Goal: Navigation & Orientation: Find specific page/section

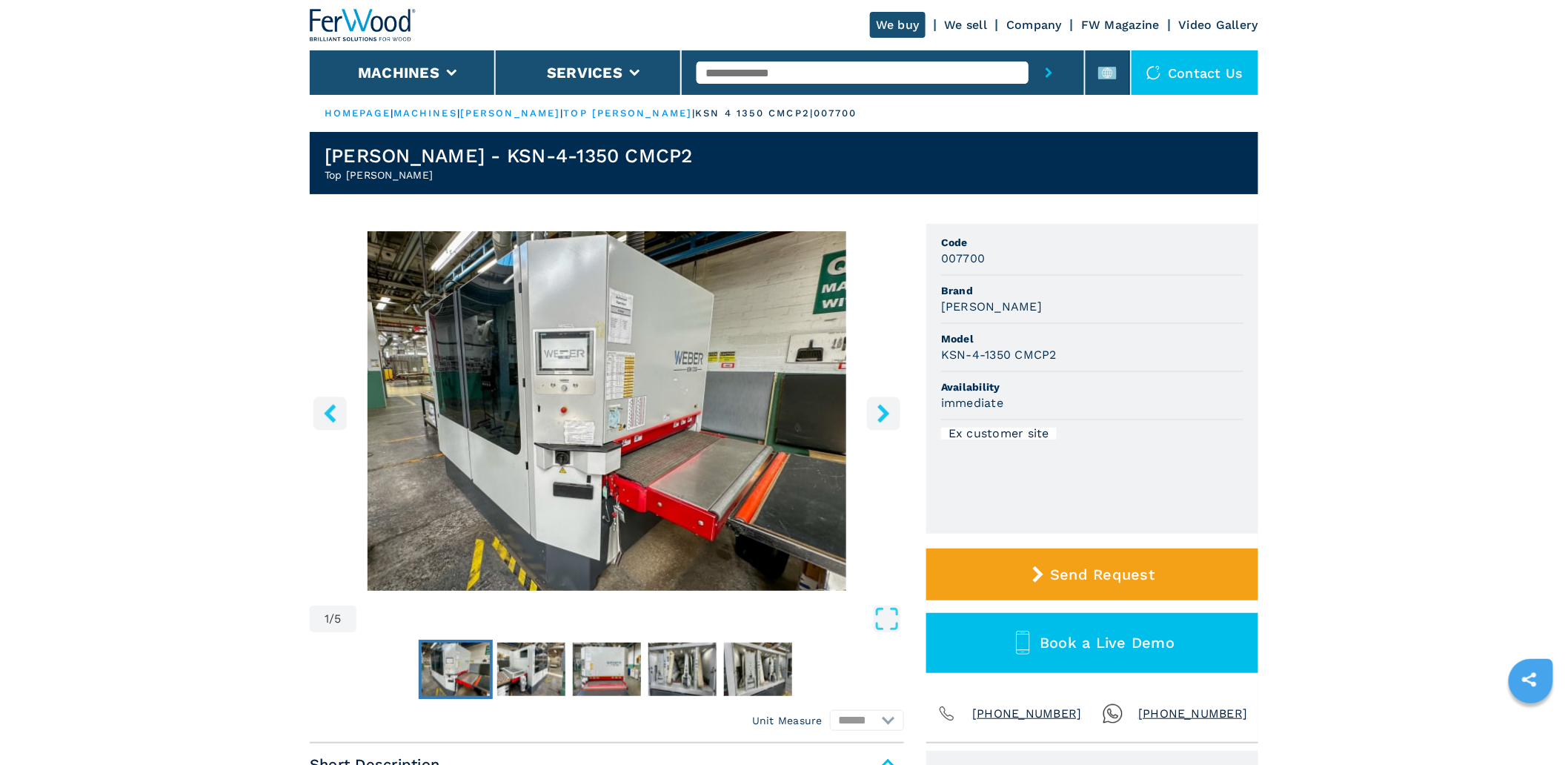
click at [1103, 71] on rect at bounding box center [1107, 72] width 18 height 12
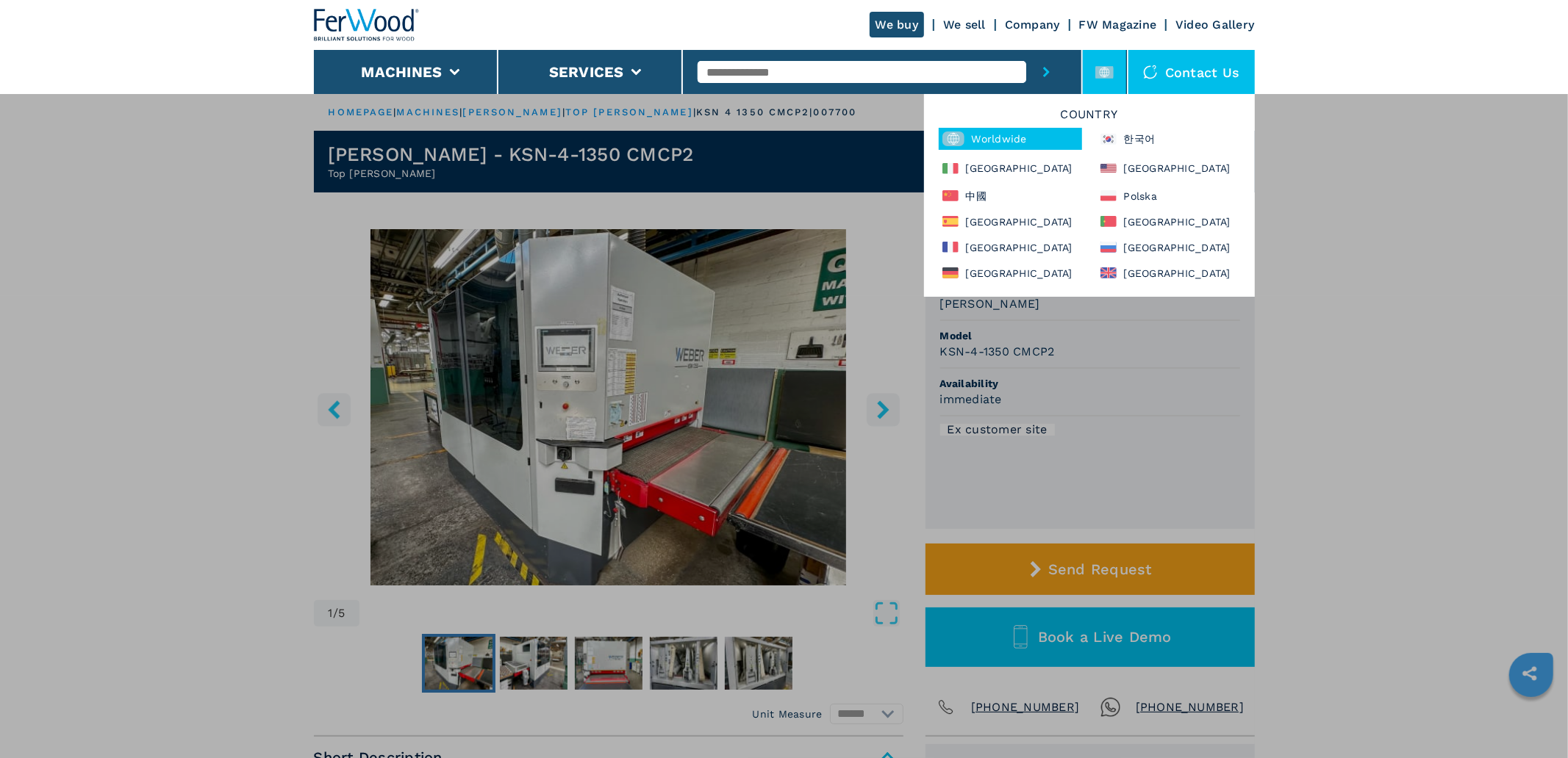
click at [982, 259] on div "Country Worldwide 한국어 Italia North America 中國 Polska España Portugal France Рос…" at bounding box center [1089, 195] width 331 height 203
click at [982, 245] on div "France" at bounding box center [1010, 247] width 143 height 18
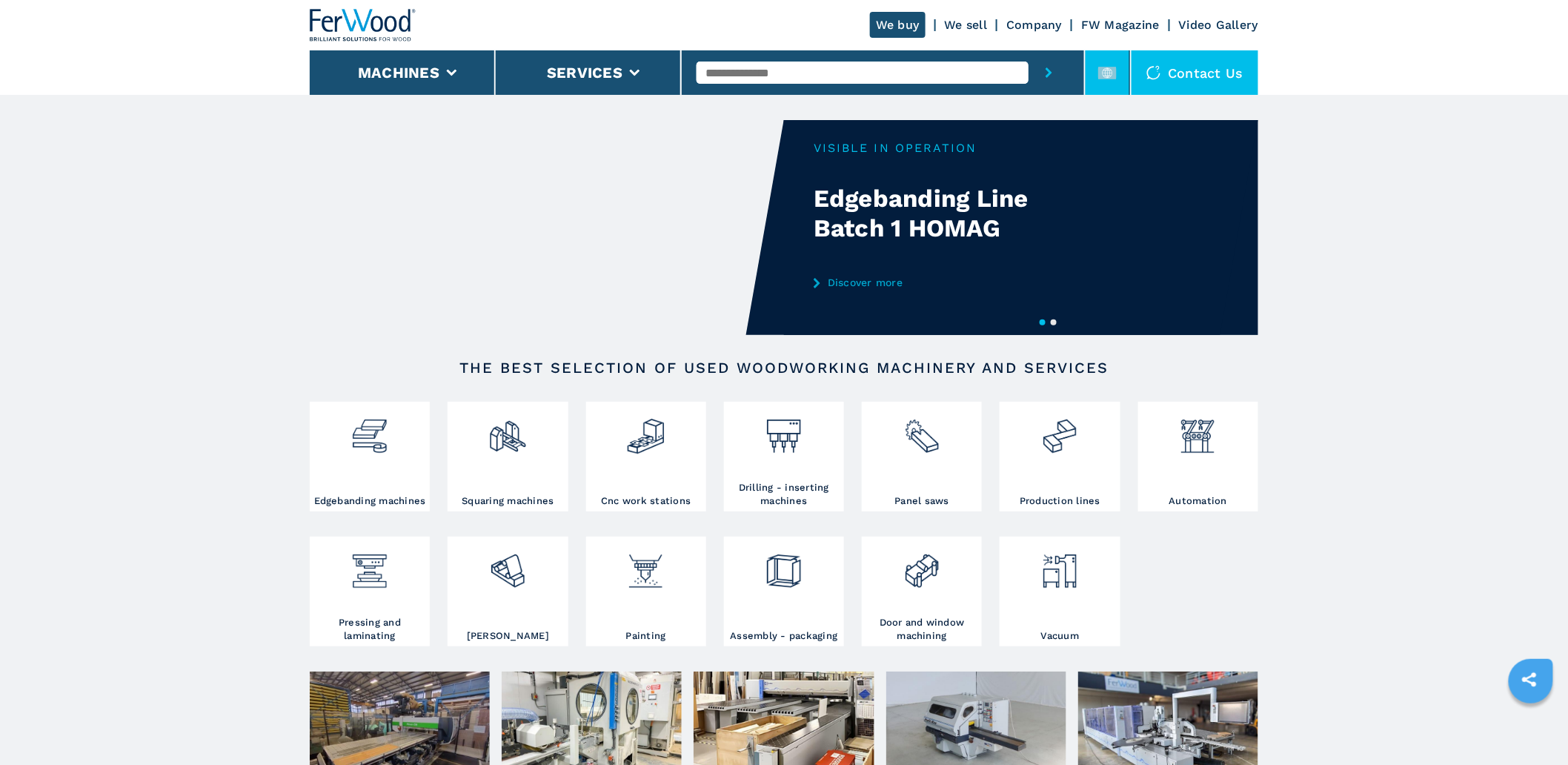
click at [1109, 70] on icon at bounding box center [1107, 72] width 11 height 11
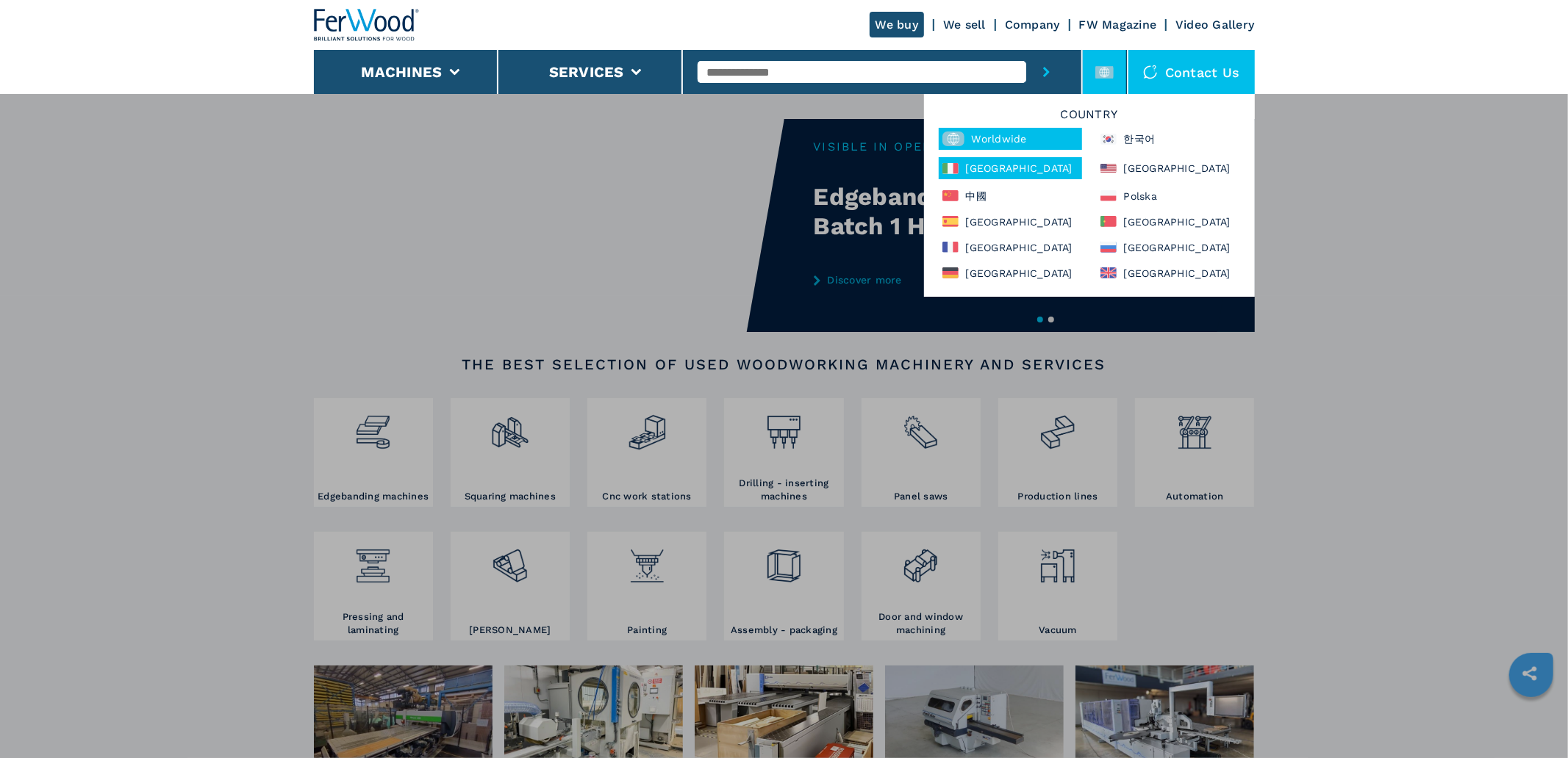
click at [964, 172] on div "Italia" at bounding box center [1010, 168] width 143 height 22
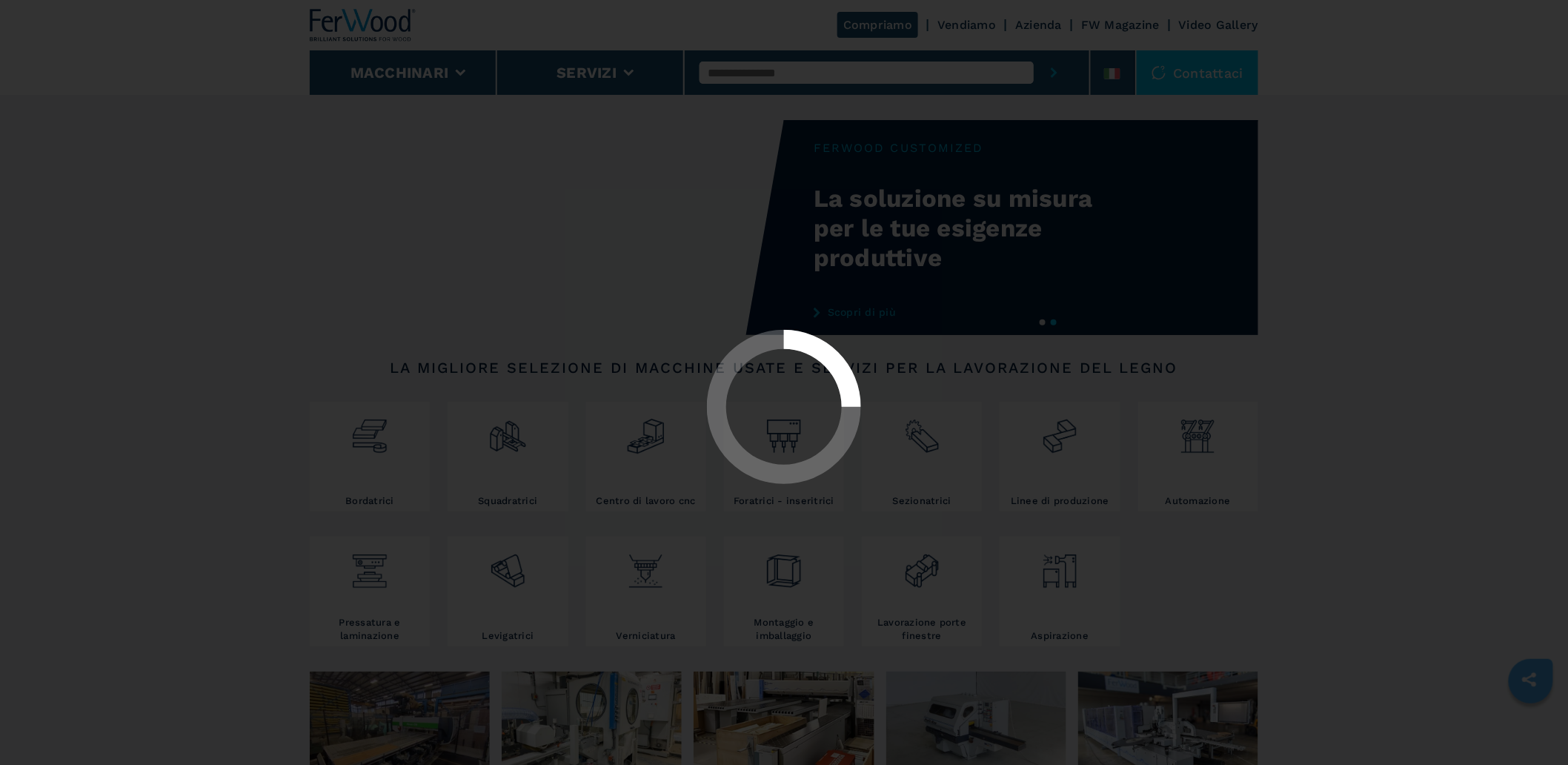
select select "**********"
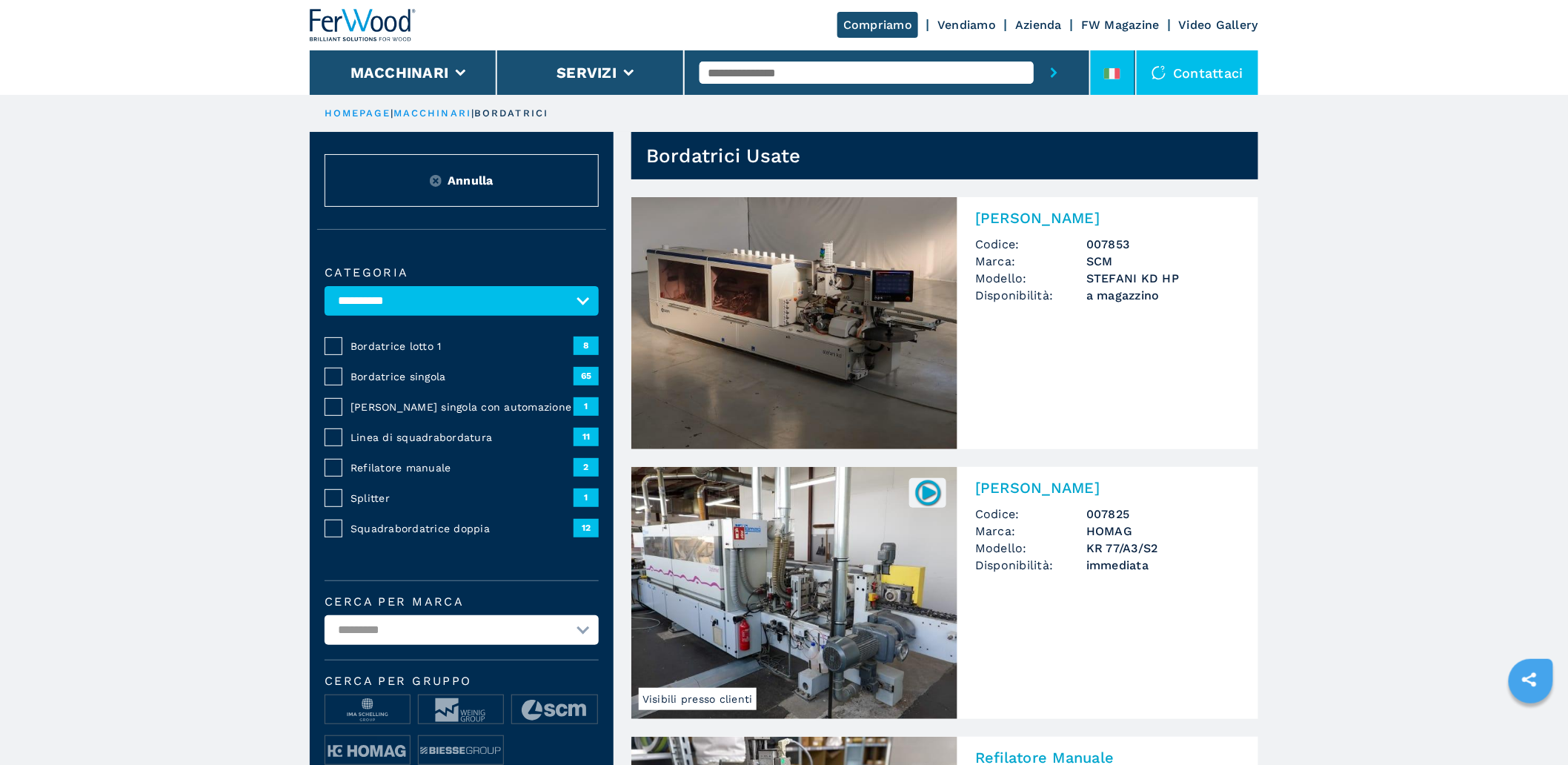
click at [1127, 70] on li at bounding box center [1114, 72] width 44 height 44
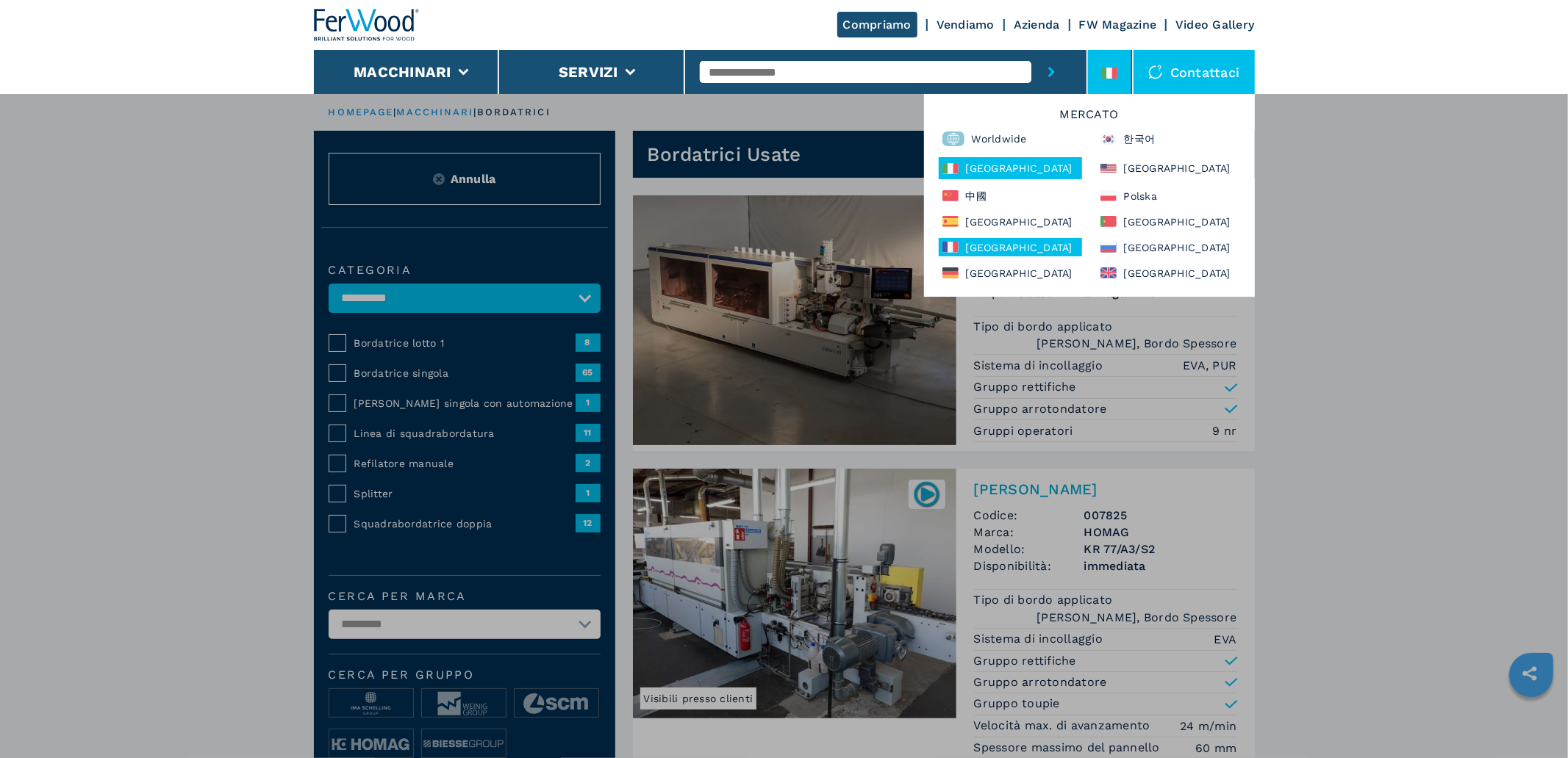
click at [979, 245] on div "France" at bounding box center [1010, 247] width 143 height 18
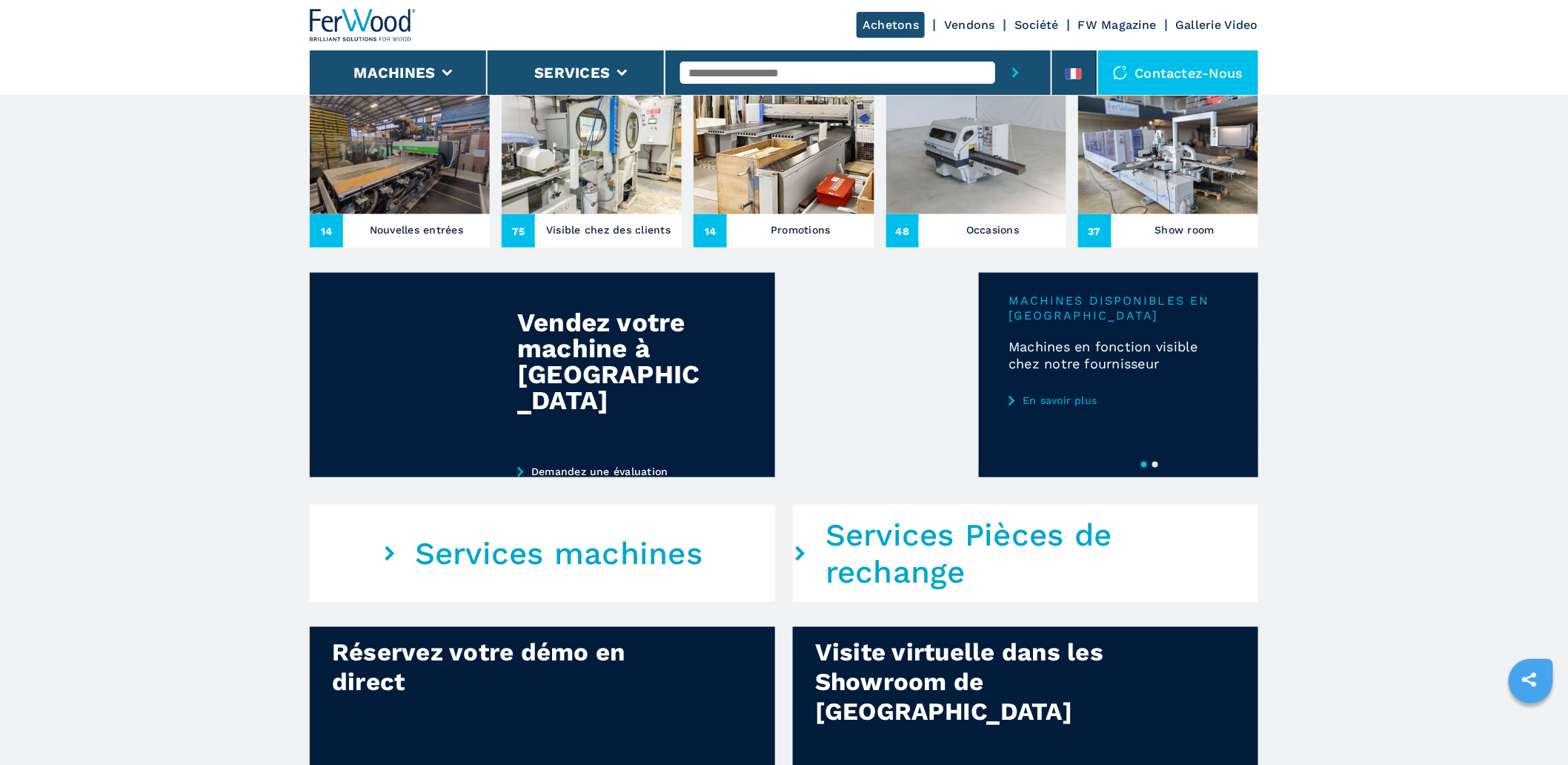
drag, startPoint x: 397, startPoint y: 111, endPoint x: 404, endPoint y: 117, distance: 9.2
click at [397, 111] on img at bounding box center [399, 155] width 180 height 118
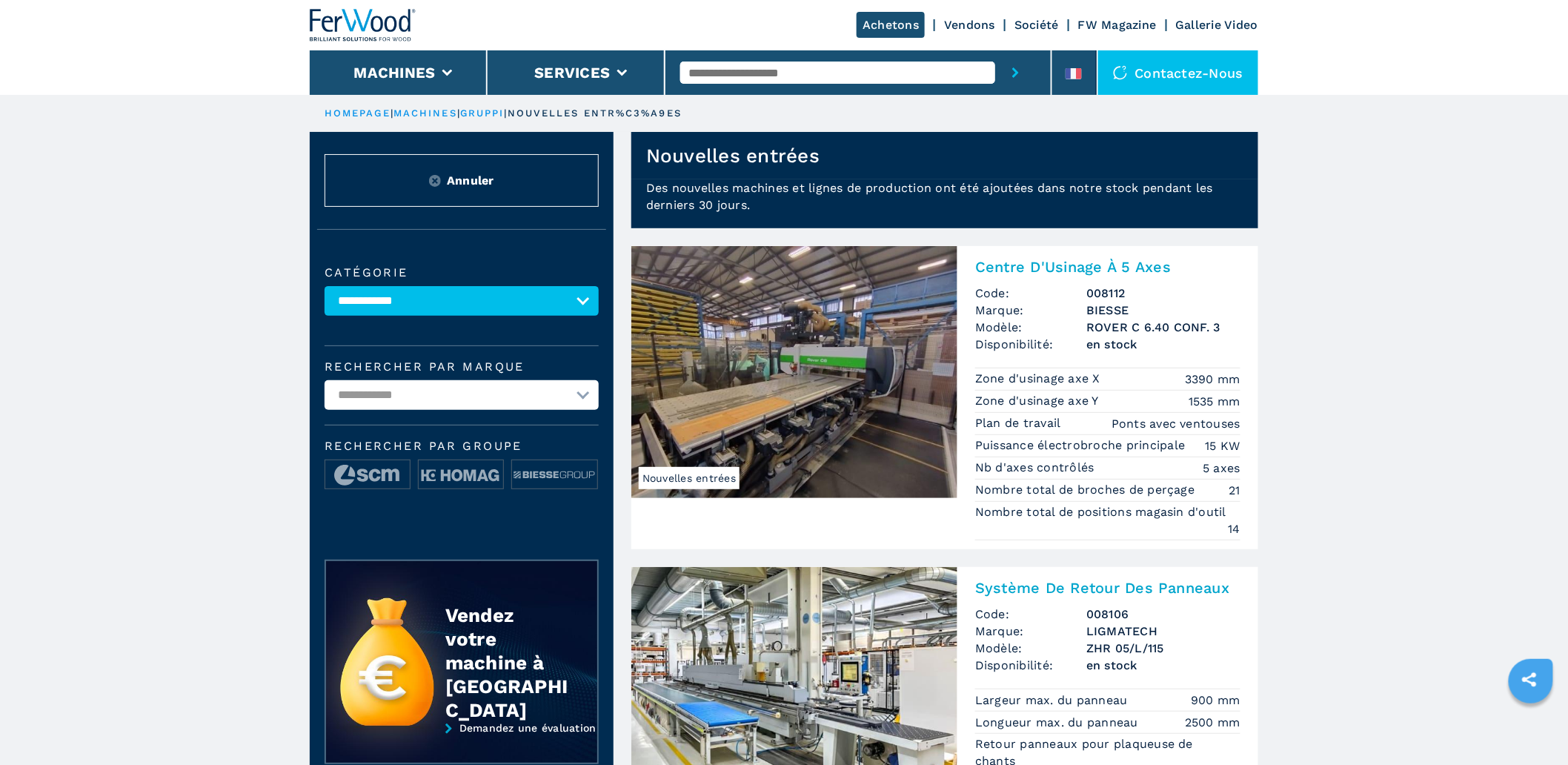
drag, startPoint x: 1014, startPoint y: 316, endPoint x: 1017, endPoint y: 354, distance: 38.1
click at [1014, 316] on span "Marque:" at bounding box center [1031, 310] width 111 height 17
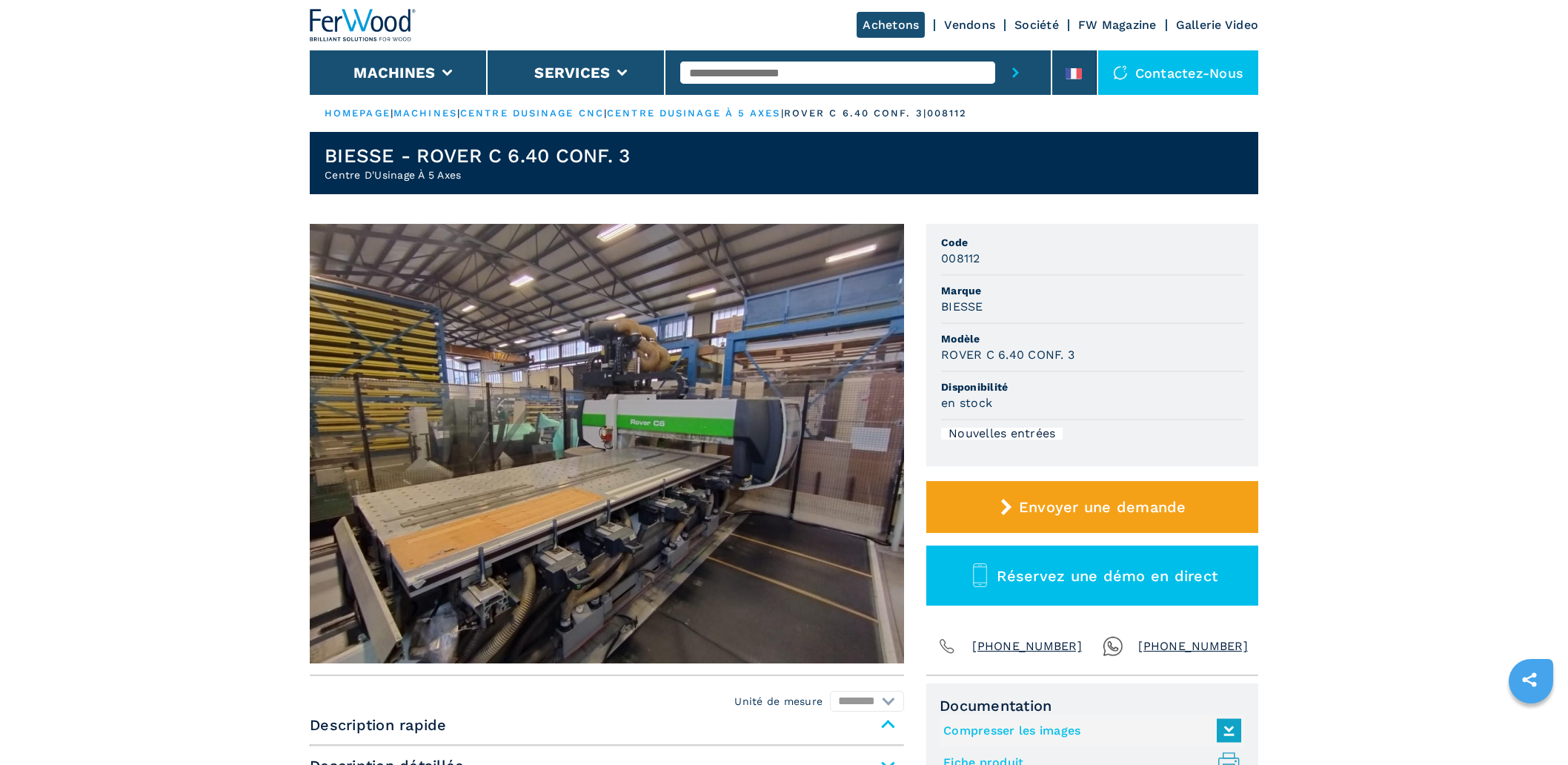
click at [994, 287] on ul "Code 008112 Marque BIESSE Modèle ROVER C 6.40 CONF. 3 Disponibilité en stock No…" at bounding box center [1092, 345] width 332 height 242
drag, startPoint x: 988, startPoint y: 335, endPoint x: 938, endPoint y: 342, distance: 50.5
click at [938, 339] on ul "Code 008112 Marque BIESSE Modèle ROVER C 6.40 CONF. 3 Disponibilité en stock No…" at bounding box center [1092, 345] width 332 height 242
copy span "Modèle"
click at [1079, 64] on li at bounding box center [1075, 72] width 44 height 44
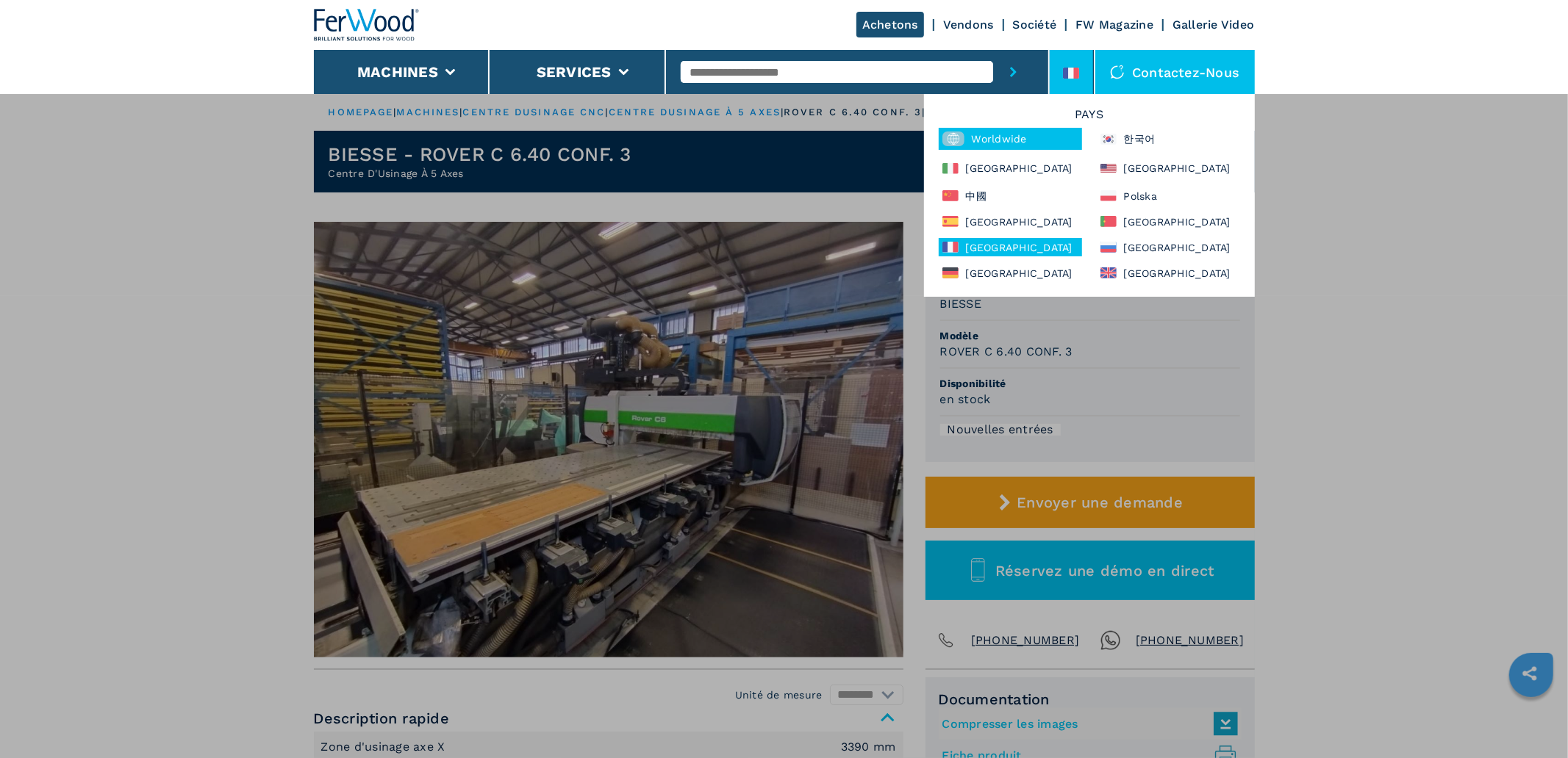
click at [1002, 137] on div "Worldwide" at bounding box center [1010, 138] width 143 height 22
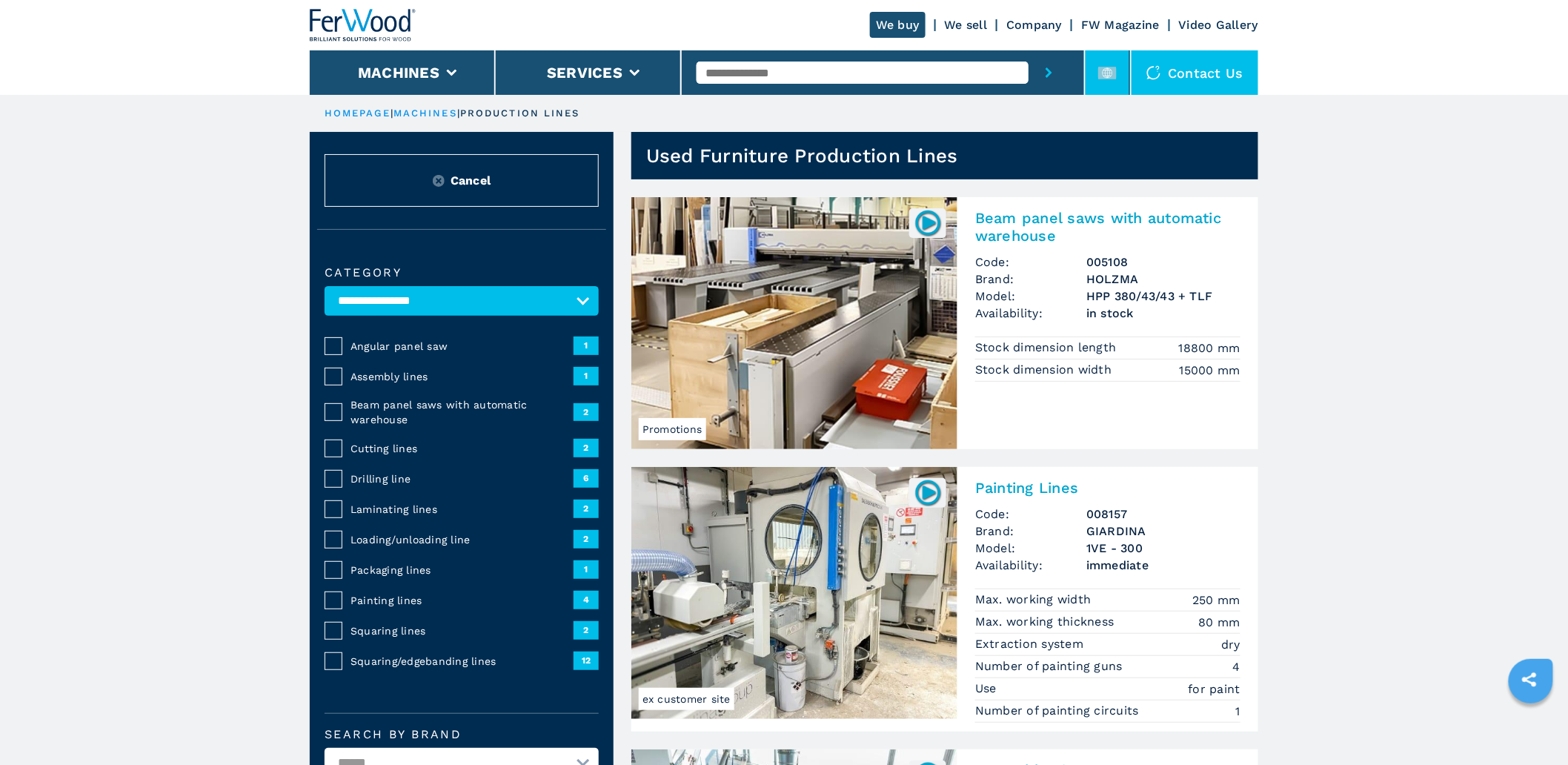
click at [1115, 64] on icon at bounding box center [1107, 72] width 18 height 18
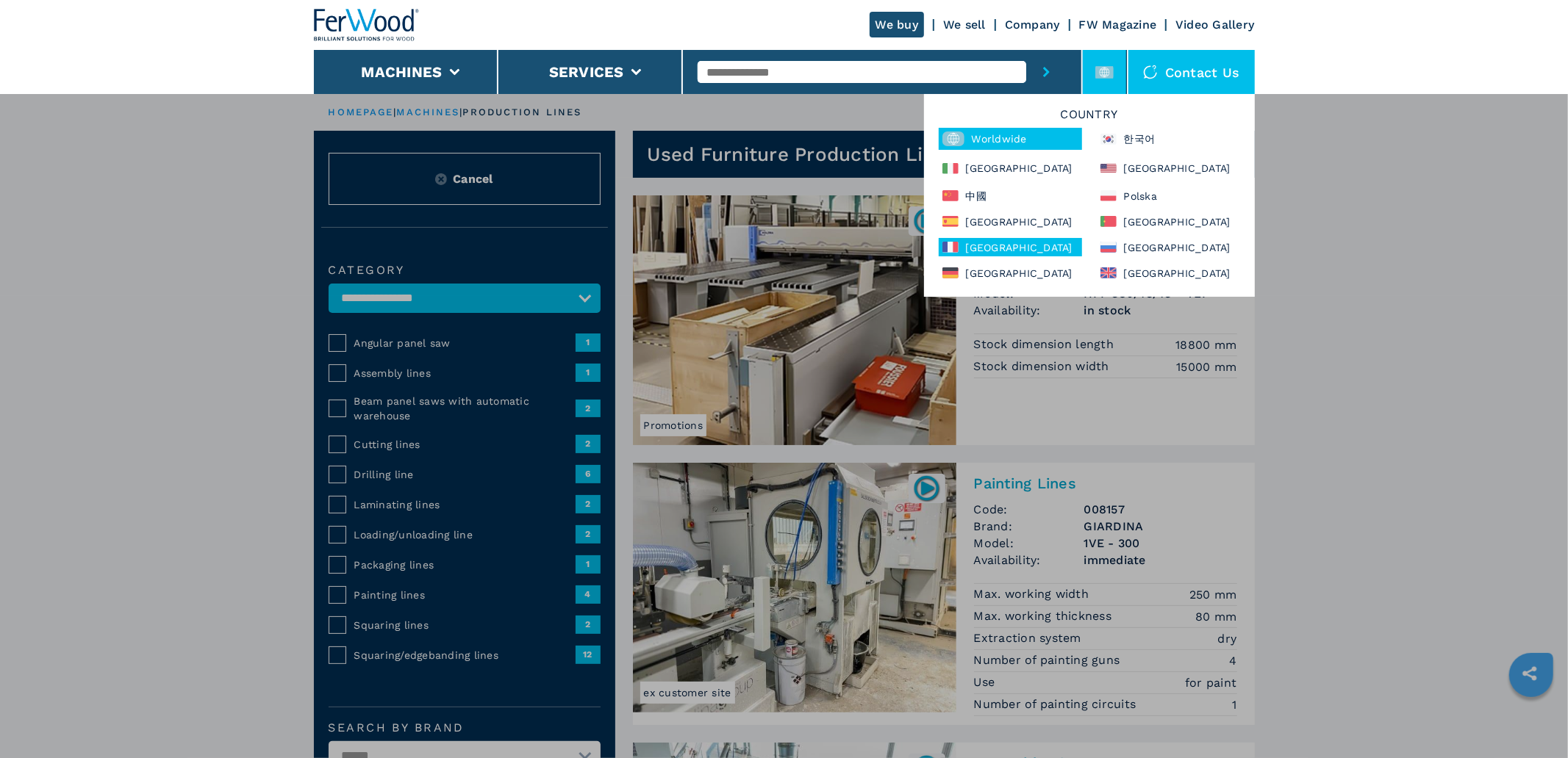
click at [998, 249] on div "[GEOGRAPHIC_DATA]" at bounding box center [1010, 247] width 143 height 18
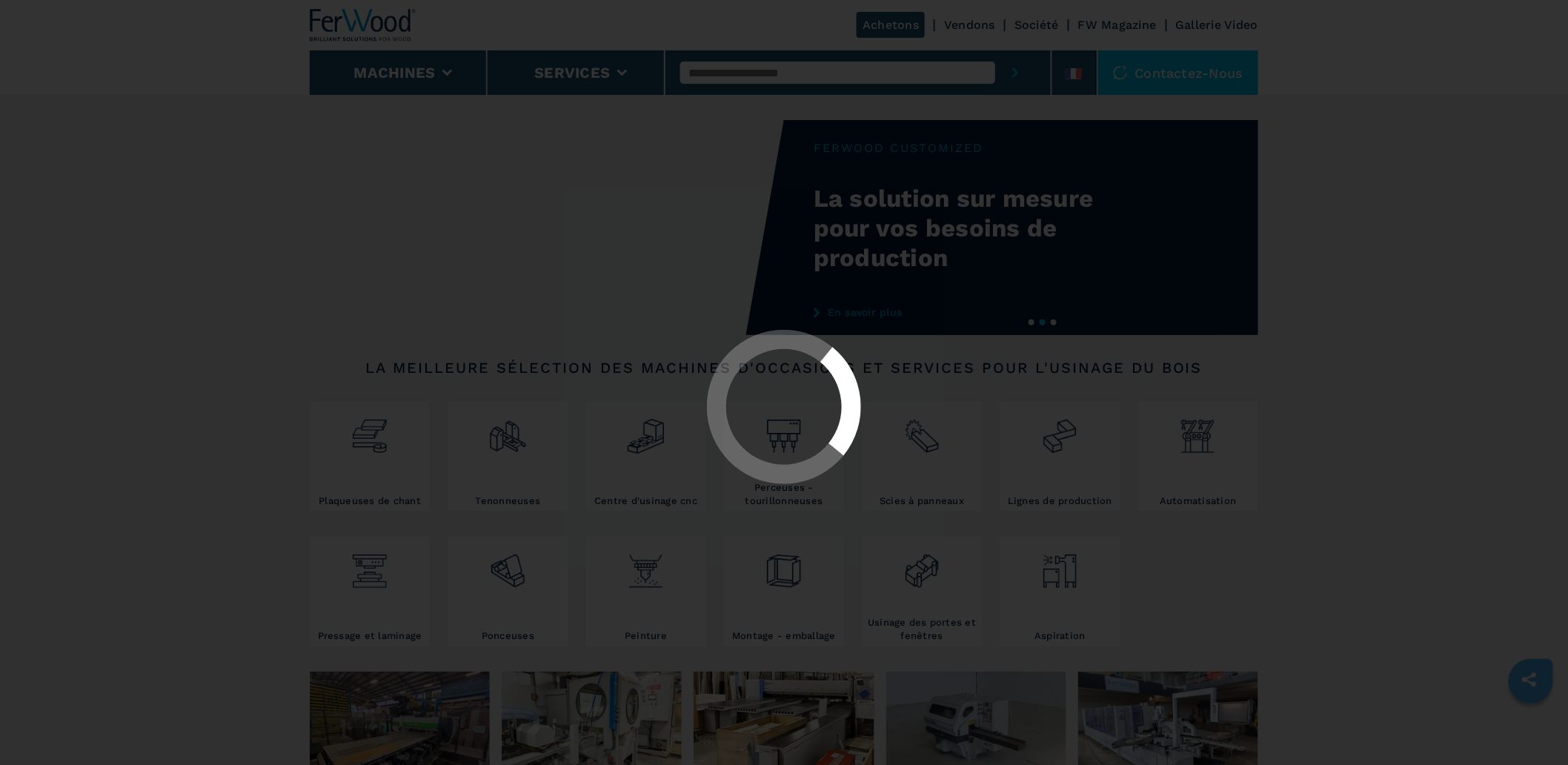
select select "**********"
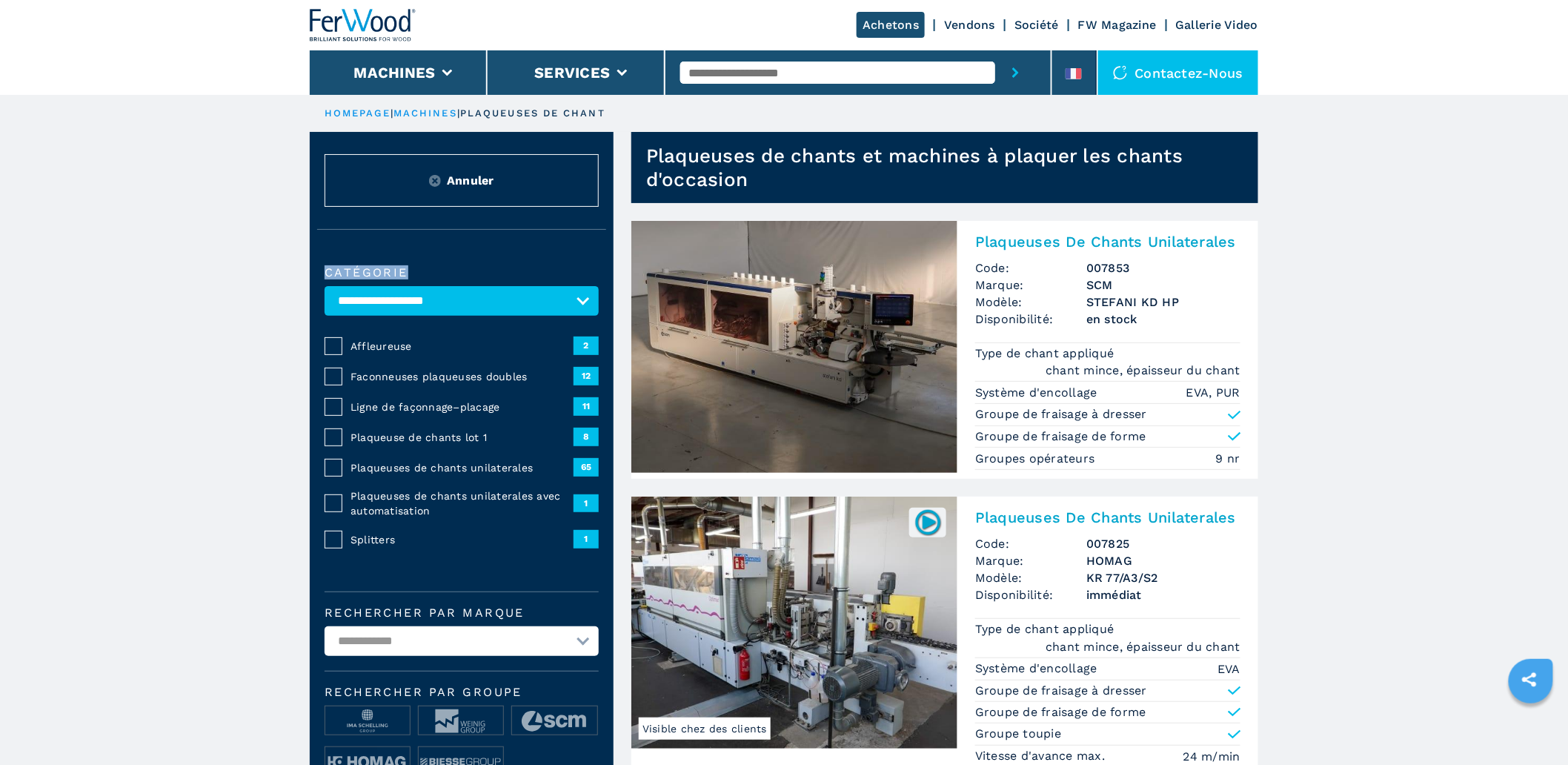
drag, startPoint x: 404, startPoint y: 271, endPoint x: 326, endPoint y: 271, distance: 78.0
click at [326, 271] on label "catégorie" at bounding box center [461, 273] width 274 height 12
copy label "catégorie"
click at [1072, 70] on icon at bounding box center [1073, 74] width 16 height 12
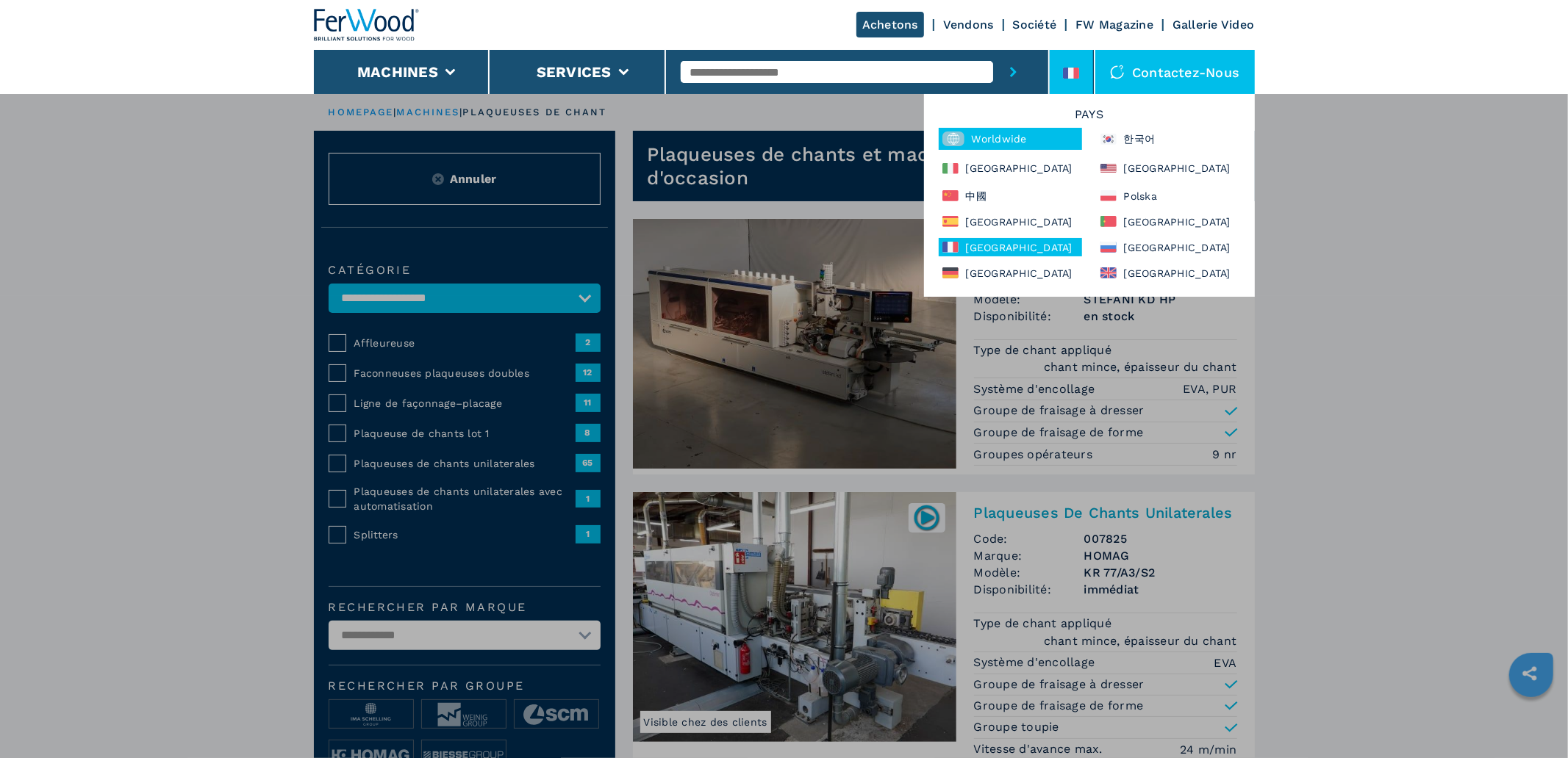
click at [1004, 140] on div "Worldwide" at bounding box center [1010, 138] width 143 height 22
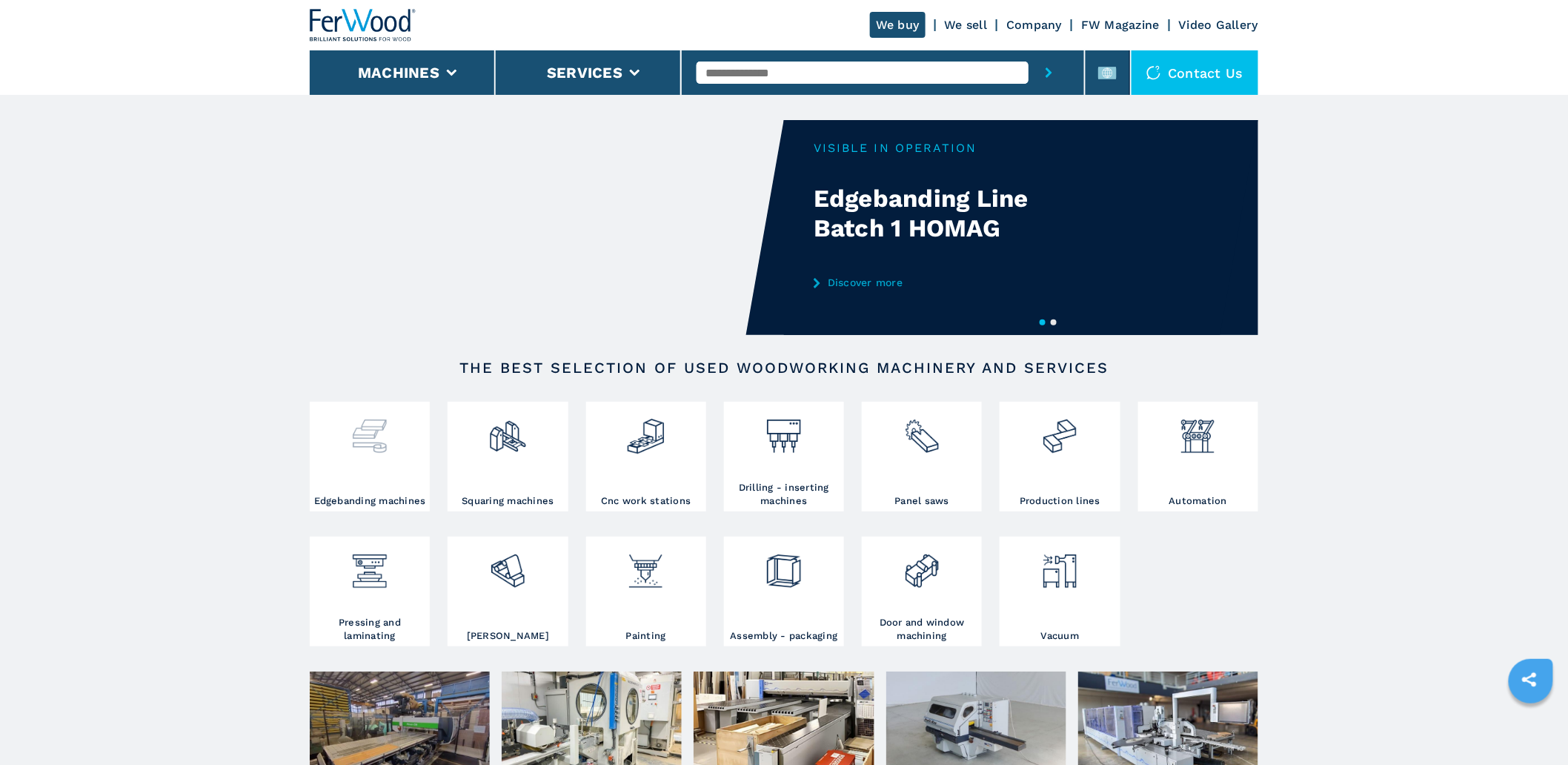
click at [409, 449] on div at bounding box center [369, 431] width 112 height 50
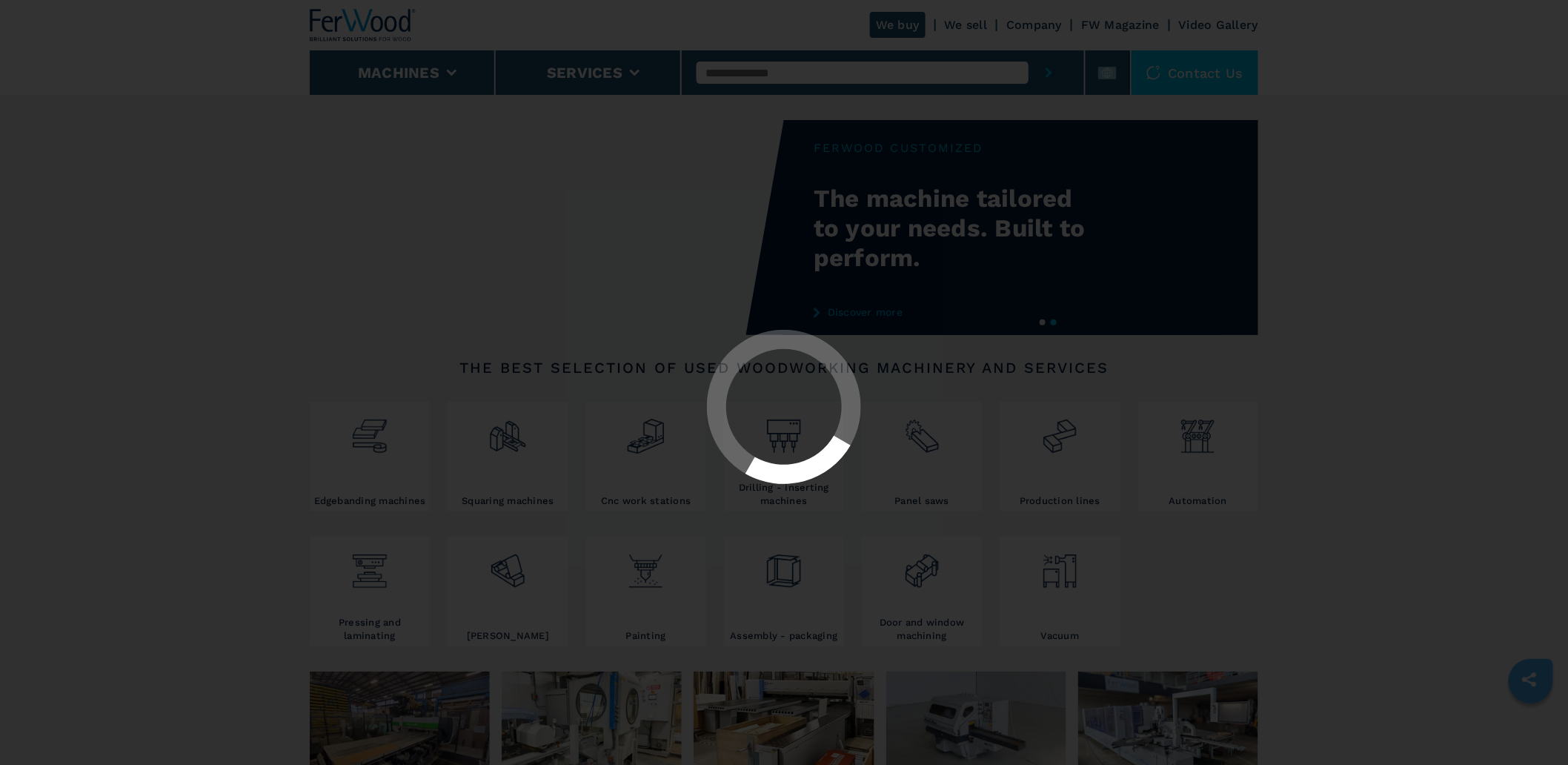
select select "**********"
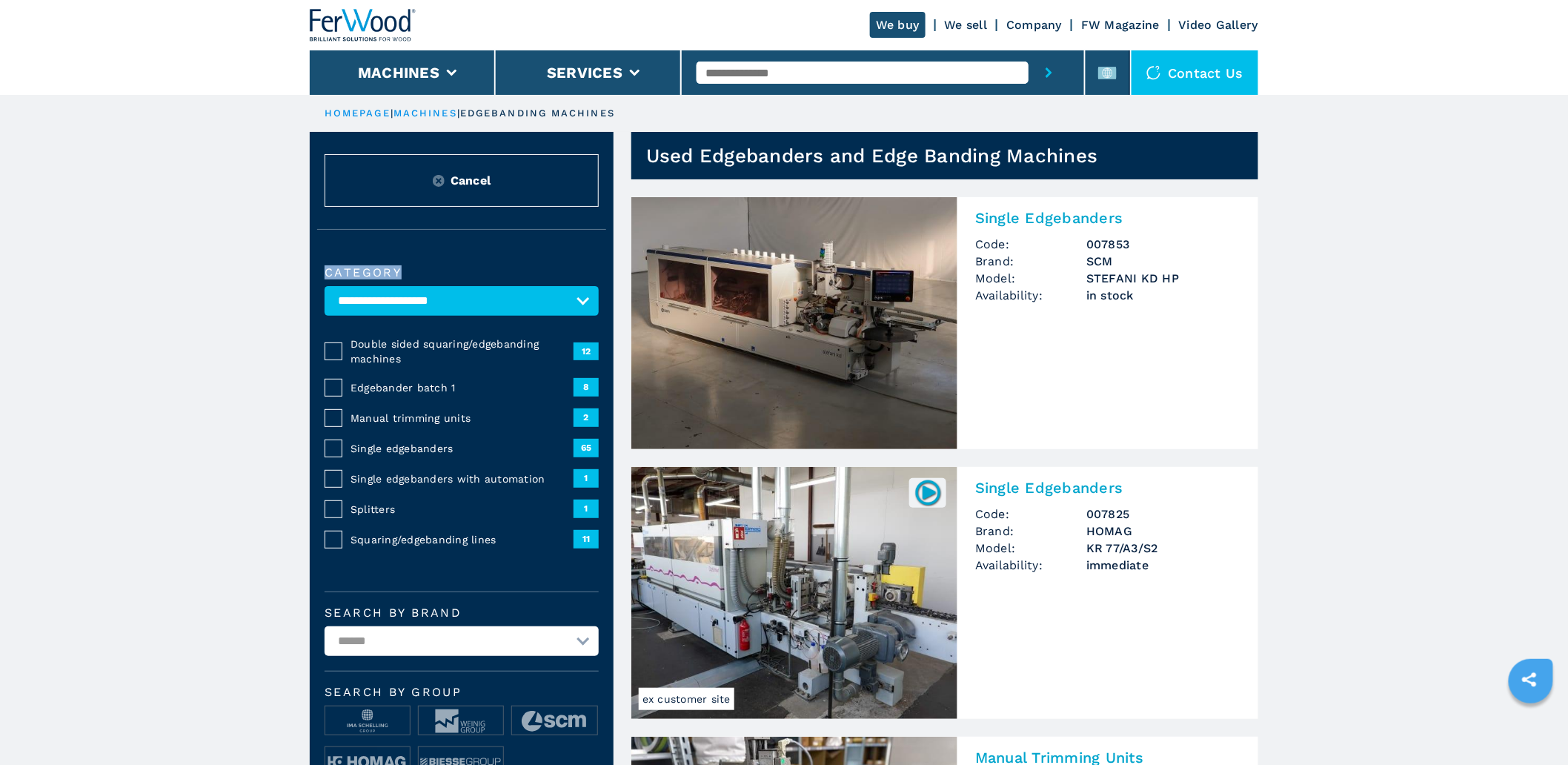
drag, startPoint x: 401, startPoint y: 274, endPoint x: 330, endPoint y: 276, distance: 71.0
click at [330, 276] on label "Category" at bounding box center [461, 273] width 274 height 12
copy label "Category"
click at [1115, 70] on rect at bounding box center [1107, 72] width 18 height 12
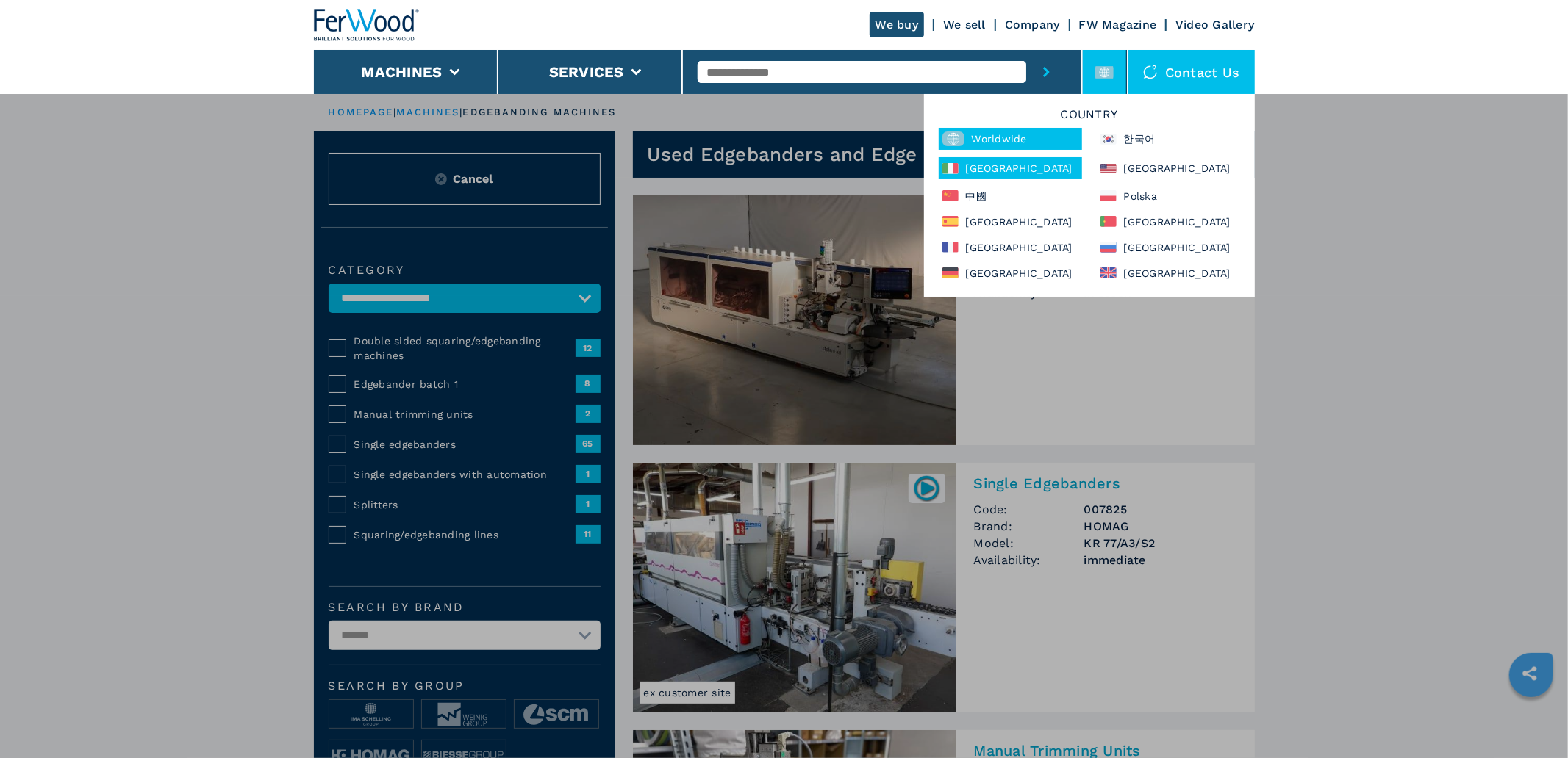
click at [955, 166] on icon at bounding box center [955, 169] width 6 height 11
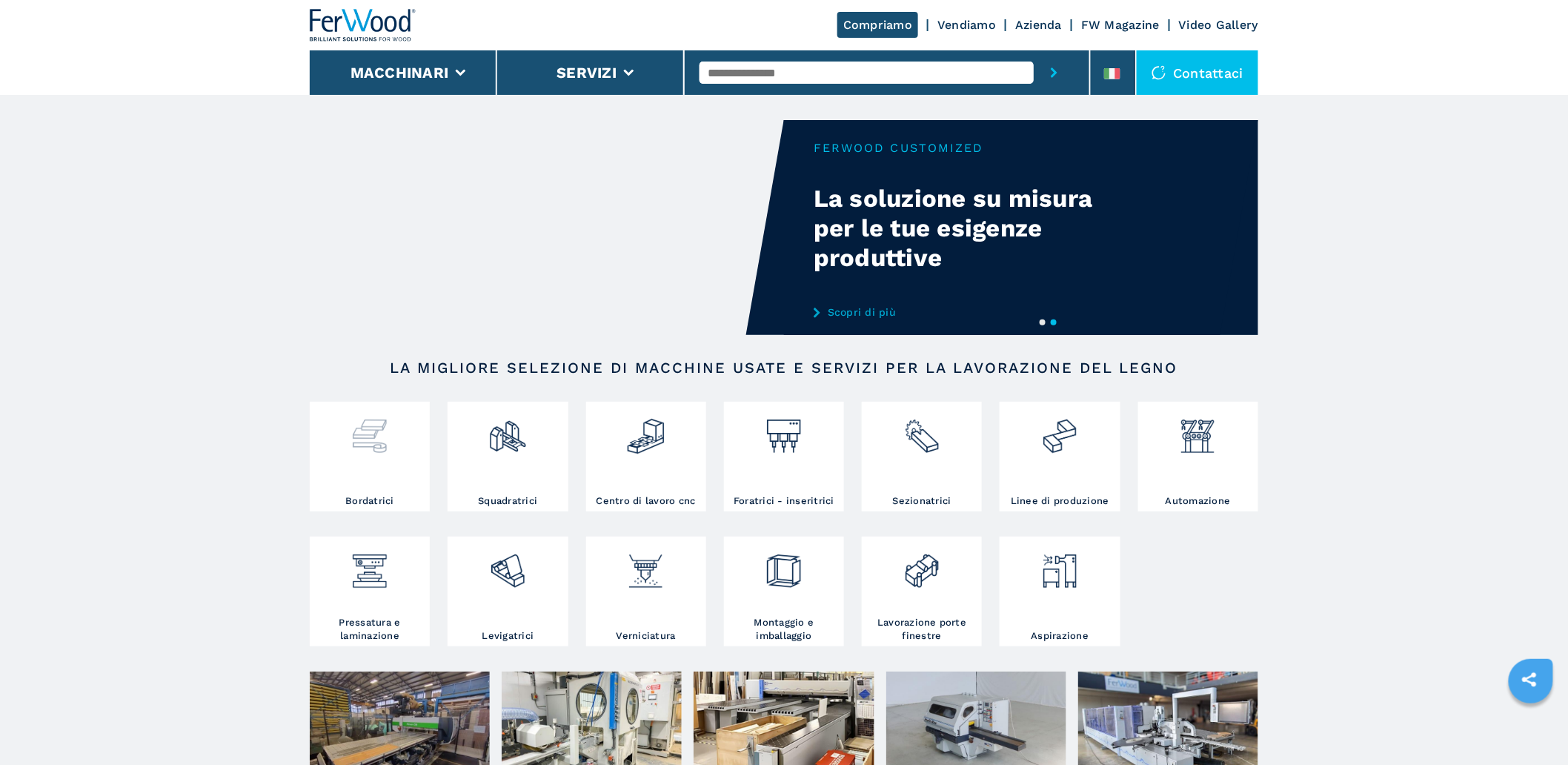
click at [380, 438] on img at bounding box center [369, 431] width 39 height 50
